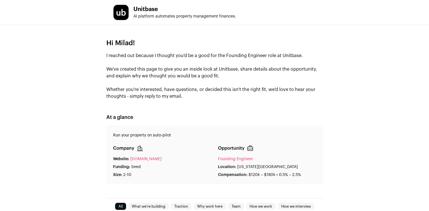
click at [296, 84] on p "I reached out because I thought you'd be a good for the Founding Engineer role …" at bounding box center [214, 75] width 216 height 47
